Goal: Information Seeking & Learning: Learn about a topic

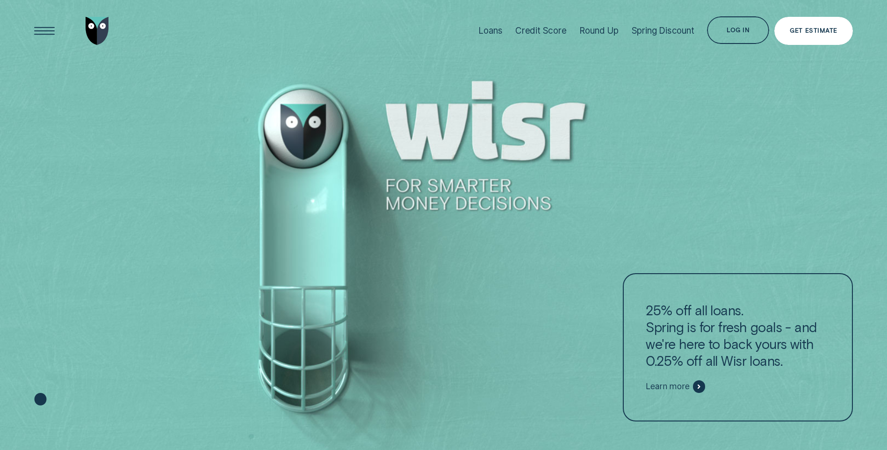
click at [802, 28] on div "Get Estimate" at bounding box center [812, 31] width 47 height 6
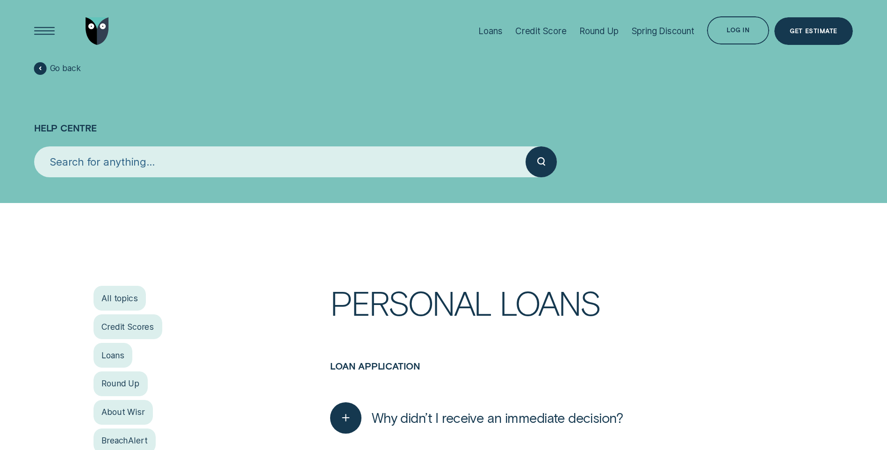
click at [39, 66] on icon at bounding box center [40, 68] width 3 height 4
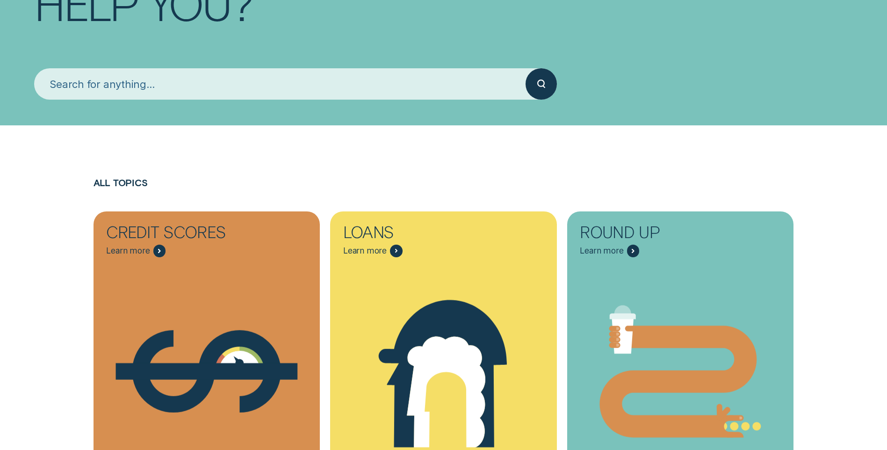
scroll to position [204, 0]
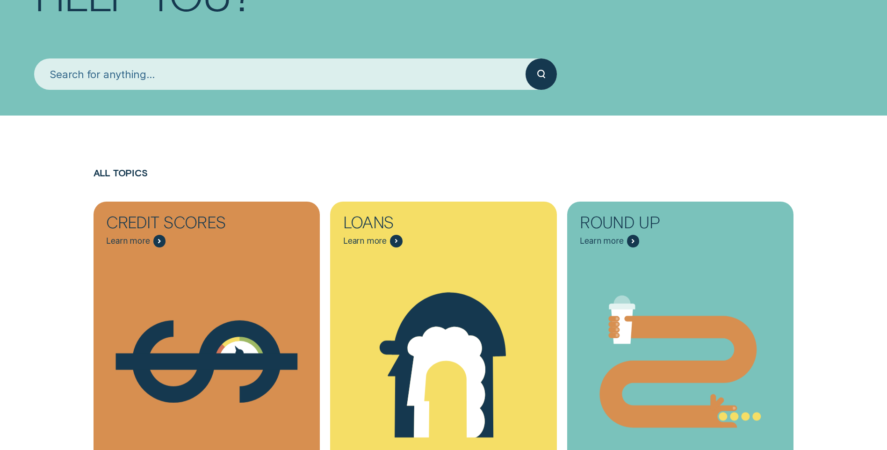
click at [133, 68] on input "search" at bounding box center [279, 73] width 491 height 31
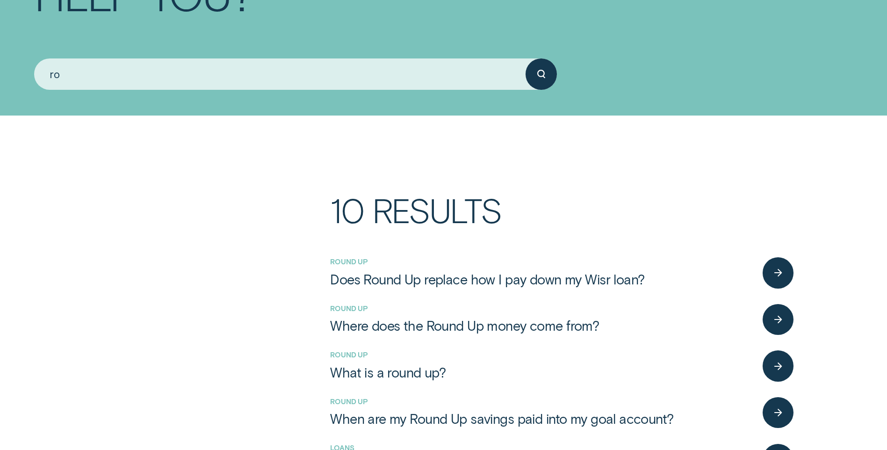
type input "r"
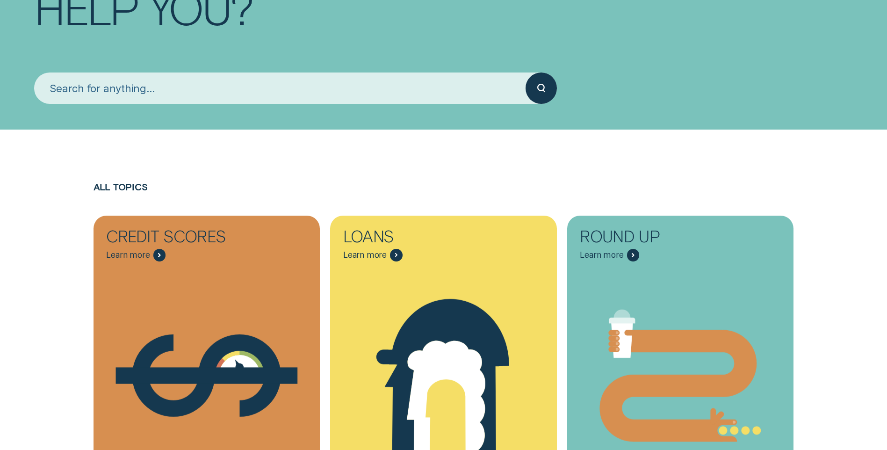
scroll to position [191, 0]
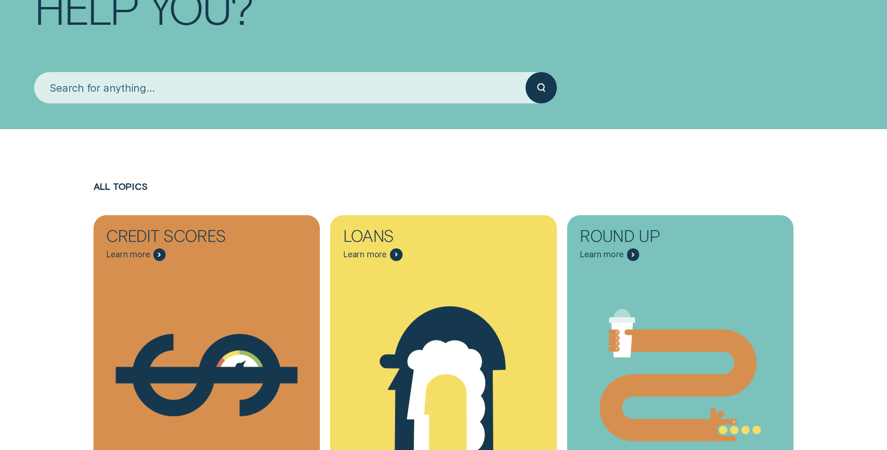
click at [111, 86] on input "search" at bounding box center [279, 87] width 491 height 31
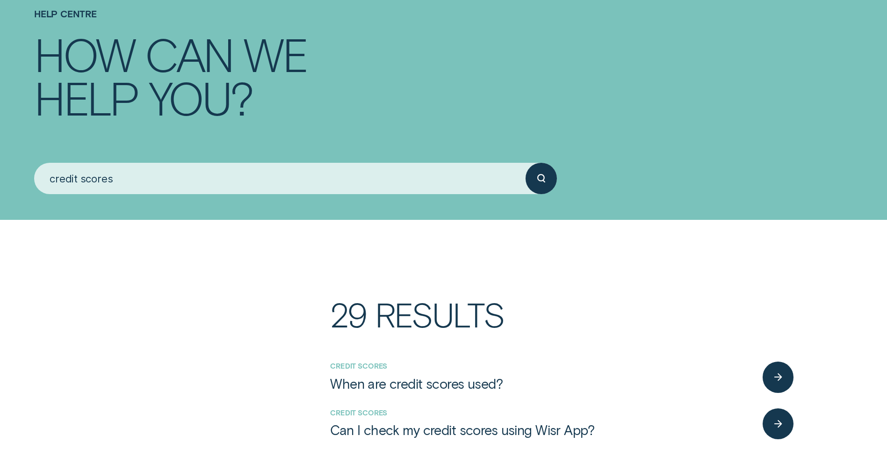
scroll to position [0, 0]
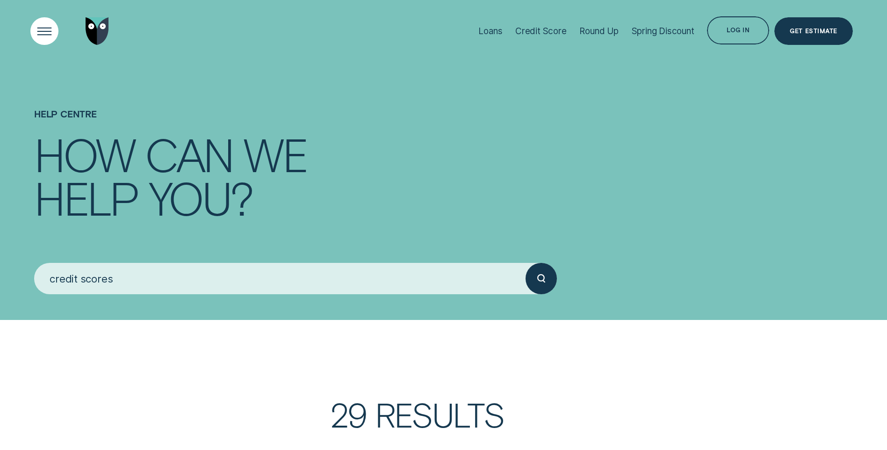
type input "credit scores"
click at [36, 29] on div "Open Menu" at bounding box center [44, 30] width 39 height 39
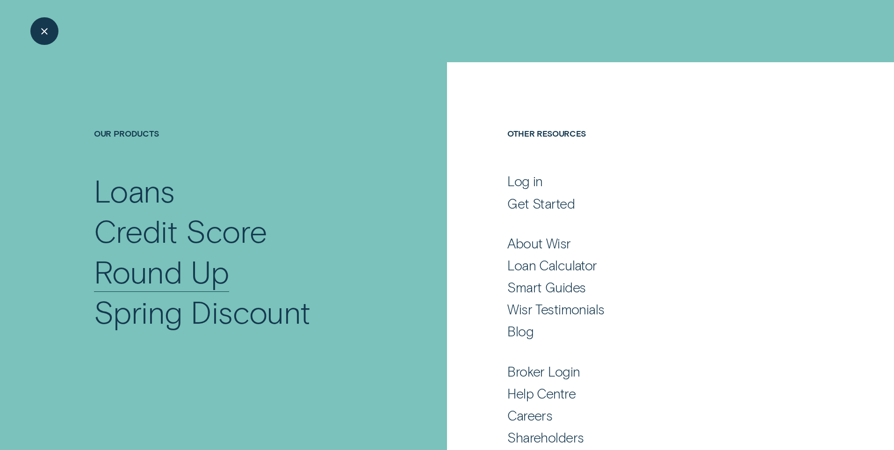
click at [175, 258] on div "Round Up" at bounding box center [161, 271] width 135 height 40
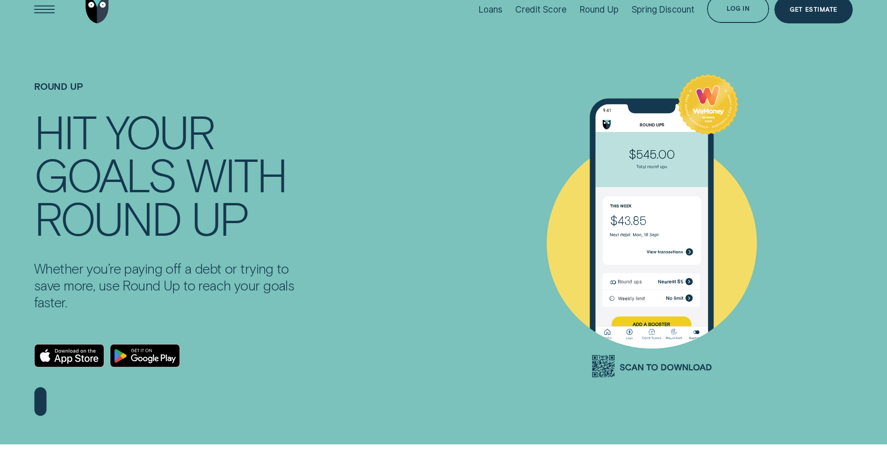
scroll to position [17, 0]
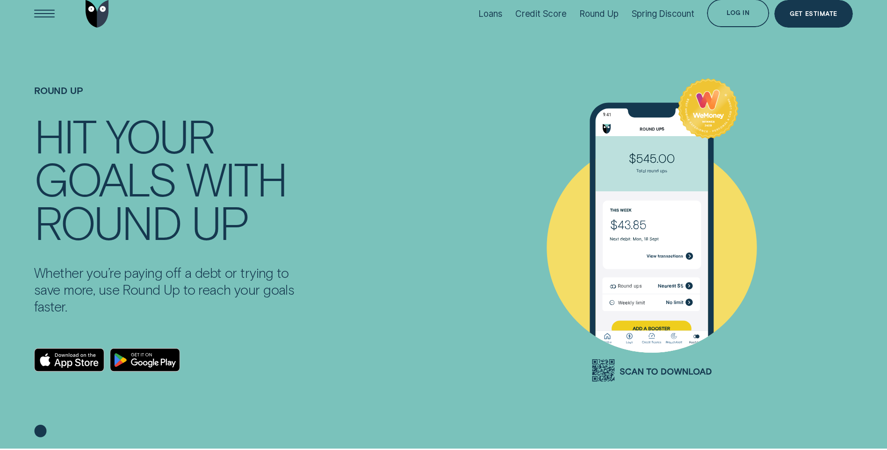
click at [678, 372] on icon at bounding box center [650, 230] width 287 height 334
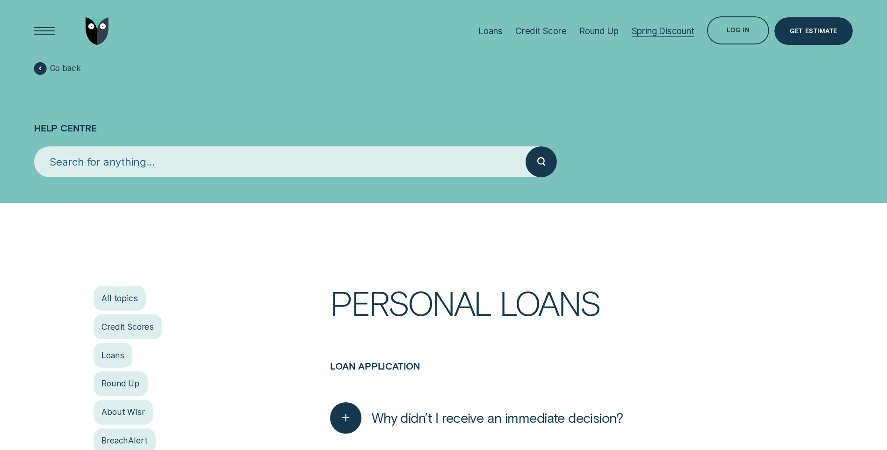
click at [665, 36] on div "Spring Discount" at bounding box center [662, 31] width 63 height 11
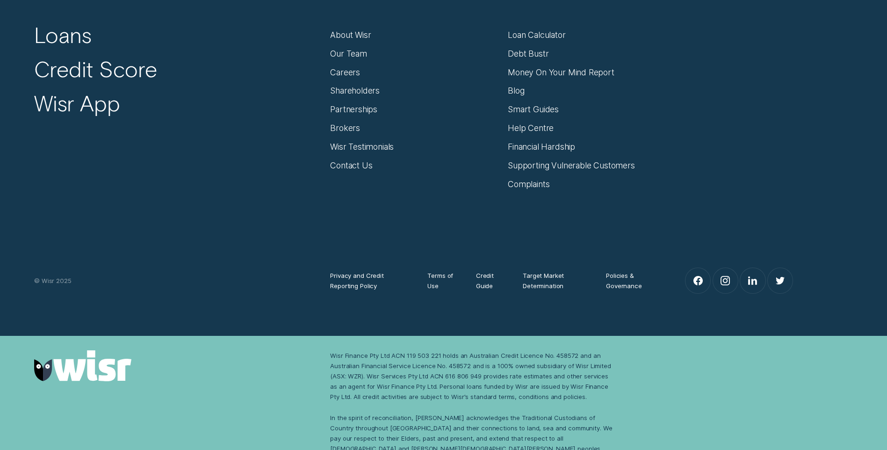
scroll to position [1206, 0]
